Goal: Task Accomplishment & Management: Manage account settings

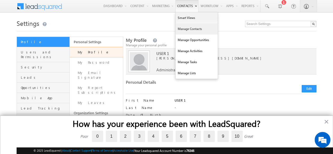
click at [187, 31] on link "Manage Contacts" at bounding box center [197, 28] width 42 height 11
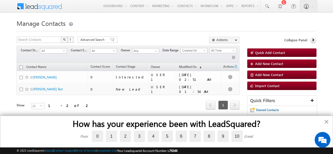
click at [325, 123] on button "×" at bounding box center [326, 122] width 5 height 8
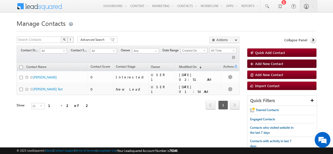
click at [270, 64] on span "Add New Contact" at bounding box center [269, 63] width 28 height 4
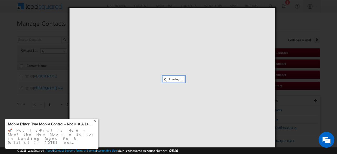
click at [95, 124] on div "+" at bounding box center [95, 120] width 6 height 6
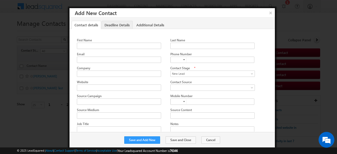
click at [111, 23] on link "Deadline Details" at bounding box center [117, 25] width 31 height 8
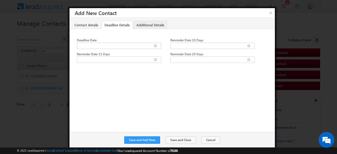
click at [143, 25] on link "Additional Details" at bounding box center [151, 25] width 34 height 8
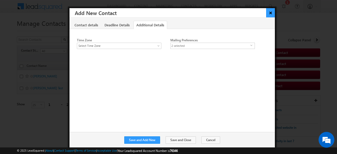
click at [270, 14] on button "×" at bounding box center [270, 12] width 9 height 9
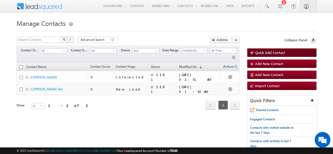
click at [260, 49] on link "Quick Add Contact" at bounding box center [282, 52] width 69 height 8
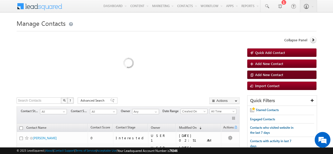
click at [262, 73] on span "Add New Contact" at bounding box center [269, 74] width 28 height 4
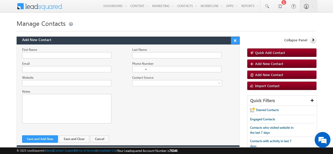
click at [235, 39] on button "×" at bounding box center [235, 40] width 8 height 7
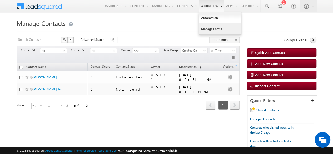
click at [210, 26] on link "Manage Forms" at bounding box center [220, 28] width 42 height 11
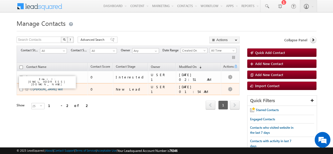
click at [43, 88] on link "Kashish Test" at bounding box center [48, 89] width 30 height 4
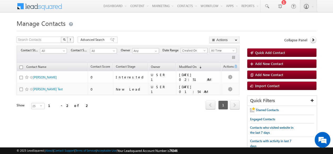
click at [32, 9] on span at bounding box center [43, 5] width 38 height 9
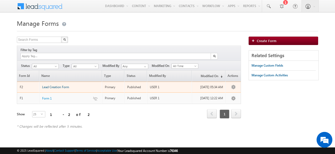
click at [62, 85] on span "Lead Creation Form" at bounding box center [55, 87] width 27 height 4
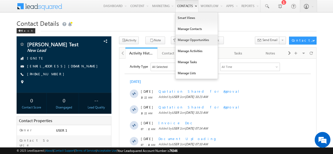
click at [193, 43] on link "Manage Opportunities" at bounding box center [197, 40] width 42 height 11
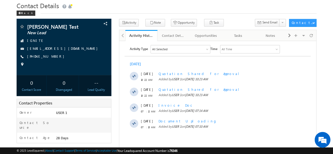
scroll to position [11, 0]
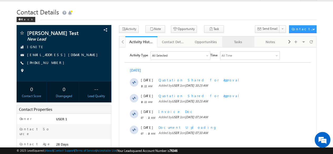
click at [235, 42] on div "Tasks" at bounding box center [238, 42] width 23 height 6
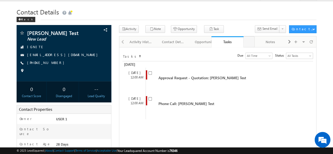
drag, startPoint x: 235, startPoint y: 42, endPoint x: 194, endPoint y: 45, distance: 41.2
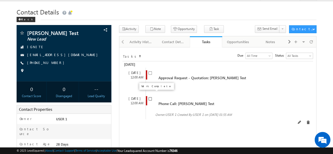
drag, startPoint x: 187, startPoint y: 45, endPoint x: 150, endPoint y: 94, distance: 61.8
click at [150, 97] on input "checkbox" at bounding box center [150, 98] width 3 height 3
checkbox input "true"
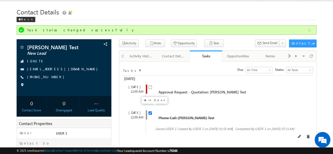
click at [151, 111] on input "checkbox" at bounding box center [150, 112] width 3 height 3
checkbox input "false"
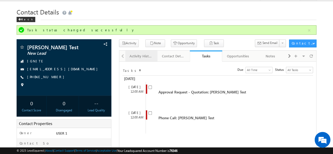
click at [137, 60] on link "Activity History" at bounding box center [141, 56] width 32 height 11
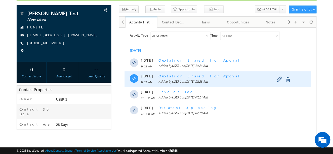
scroll to position [45, 0]
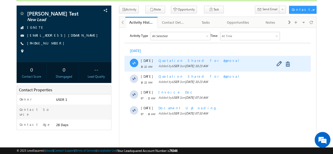
click at [176, 61] on span "Quotation Shared for Approval" at bounding box center [201, 60] width 85 height 4
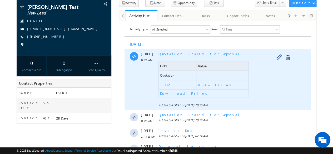
scroll to position [52, 0]
click at [172, 52] on span "Quotation Shared for Approval" at bounding box center [201, 53] width 85 height 4
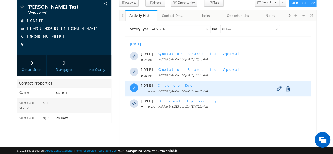
click at [170, 83] on span "Invoice Doc" at bounding box center [177, 85] width 36 height 4
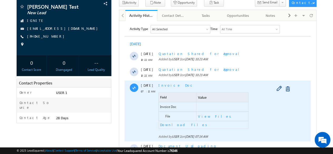
click at [170, 83] on span "Invoice Doc" at bounding box center [177, 85] width 36 height 4
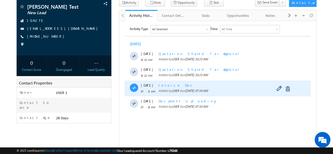
scroll to position [0, 0]
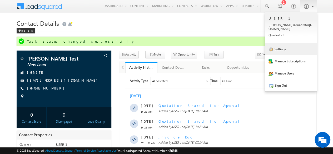
click at [288, 43] on link "Settings" at bounding box center [291, 49] width 52 height 12
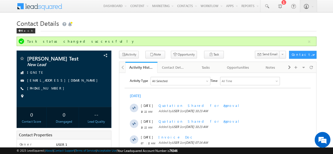
click at [52, 7] on span at bounding box center [43, 5] width 38 height 9
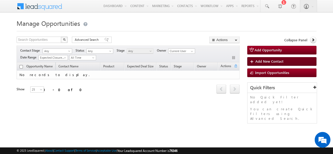
click at [263, 63] on link "Add New Contact" at bounding box center [282, 61] width 69 height 9
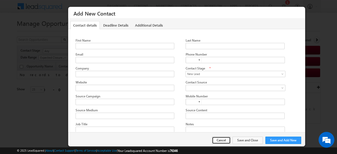
click at [222, 142] on button "Cancel" at bounding box center [221, 140] width 19 height 7
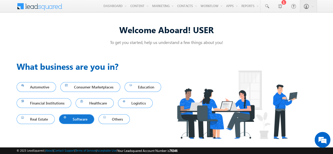
click at [74, 117] on span "Software" at bounding box center [77, 119] width 26 height 7
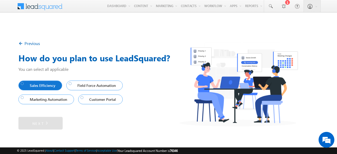
click at [46, 87] on span "Sales Efficiency" at bounding box center [39, 85] width 37 height 7
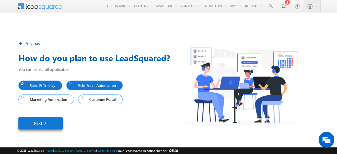
click at [70, 85] on div at bounding box center [70, 83] width 3 height 3
click at [80, 84] on span "Field Force Automation" at bounding box center [94, 85] width 50 height 7
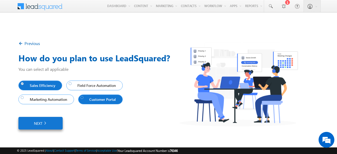
click at [84, 99] on div at bounding box center [82, 97] width 3 height 3
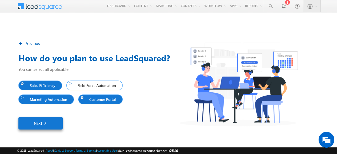
click at [61, 99] on span "Marketing Automation" at bounding box center [45, 99] width 48 height 7
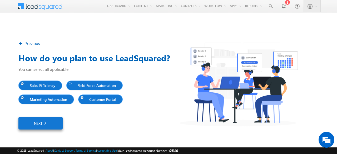
click at [72, 85] on div at bounding box center [70, 83] width 3 height 3
click at [52, 121] on link "Next" at bounding box center [40, 123] width 44 height 13
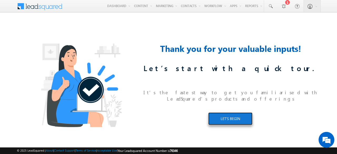
click at [232, 117] on link "LET’S BEGIN" at bounding box center [230, 119] width 44 height 13
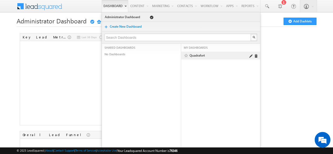
click at [194, 56] on link "Quadrafort" at bounding box center [220, 55] width 60 height 5
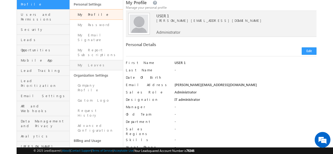
scroll to position [37, 0]
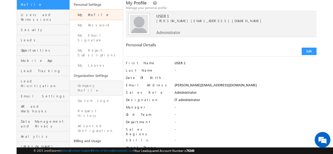
click at [103, 81] on link "Company Profile" at bounding box center [96, 88] width 53 height 15
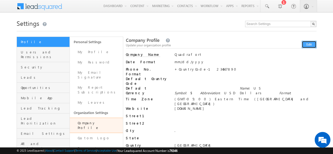
click at [314, 46] on button "Edit" at bounding box center [309, 44] width 15 height 7
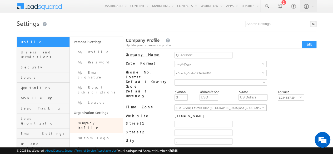
click at [221, 105] on span "(GMT-05:00) Eastern Time (US and Canada)" at bounding box center [219, 108] width 88 height 6
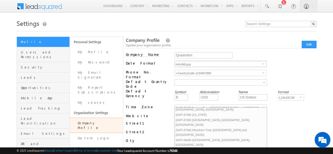
scroll to position [255, 0]
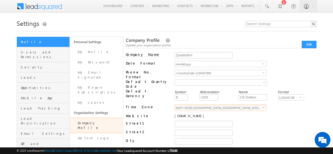
scroll to position [69, 0]
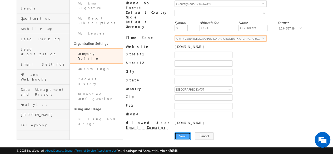
click at [181, 133] on button "Save" at bounding box center [183, 136] width 16 height 7
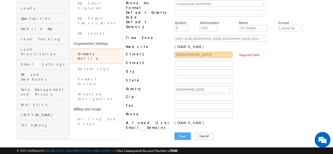
type input "Delhi"
click at [188, 133] on button "Save" at bounding box center [183, 136] width 16 height 7
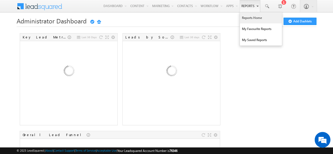
click at [246, 14] on link "Reports Home" at bounding box center [261, 17] width 42 height 11
